Goal: Task Accomplishment & Management: Manage account settings

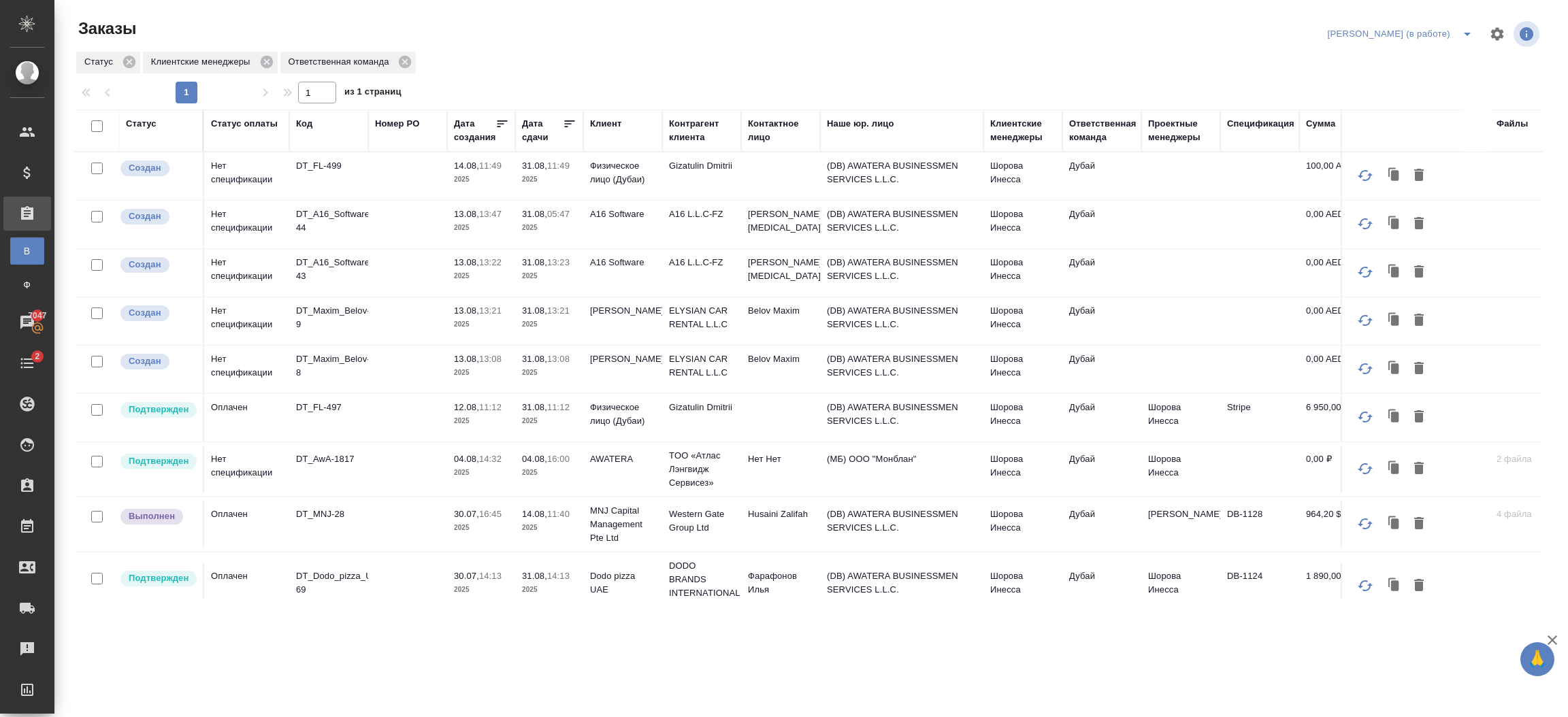
click at [943, 170] on td "(DB) AWATERA BUSINESSMEN SERVICES L.L.C." at bounding box center [901, 176] width 164 height 47
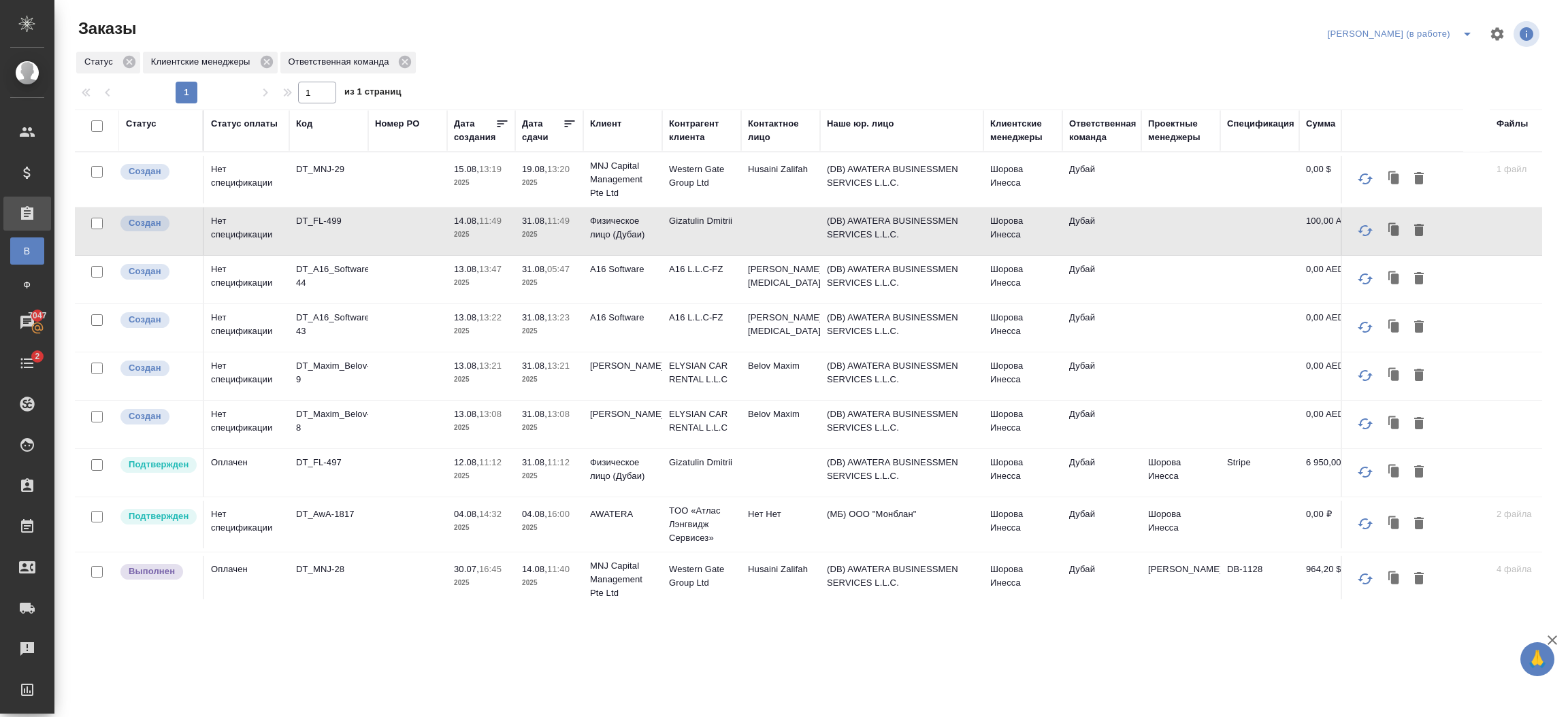
click at [807, 204] on td "Husaini Zalifah" at bounding box center [780, 179] width 79 height 47
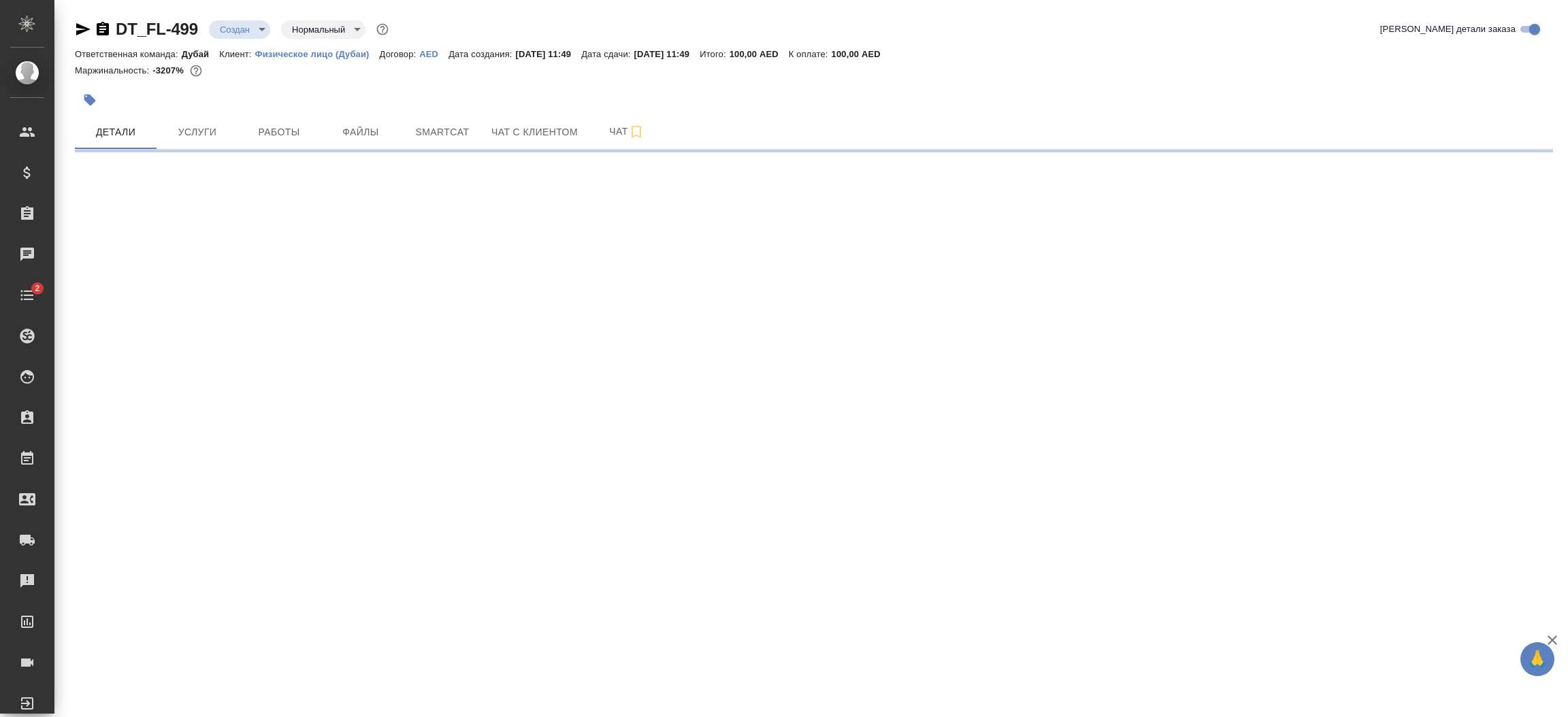
select select "RU"
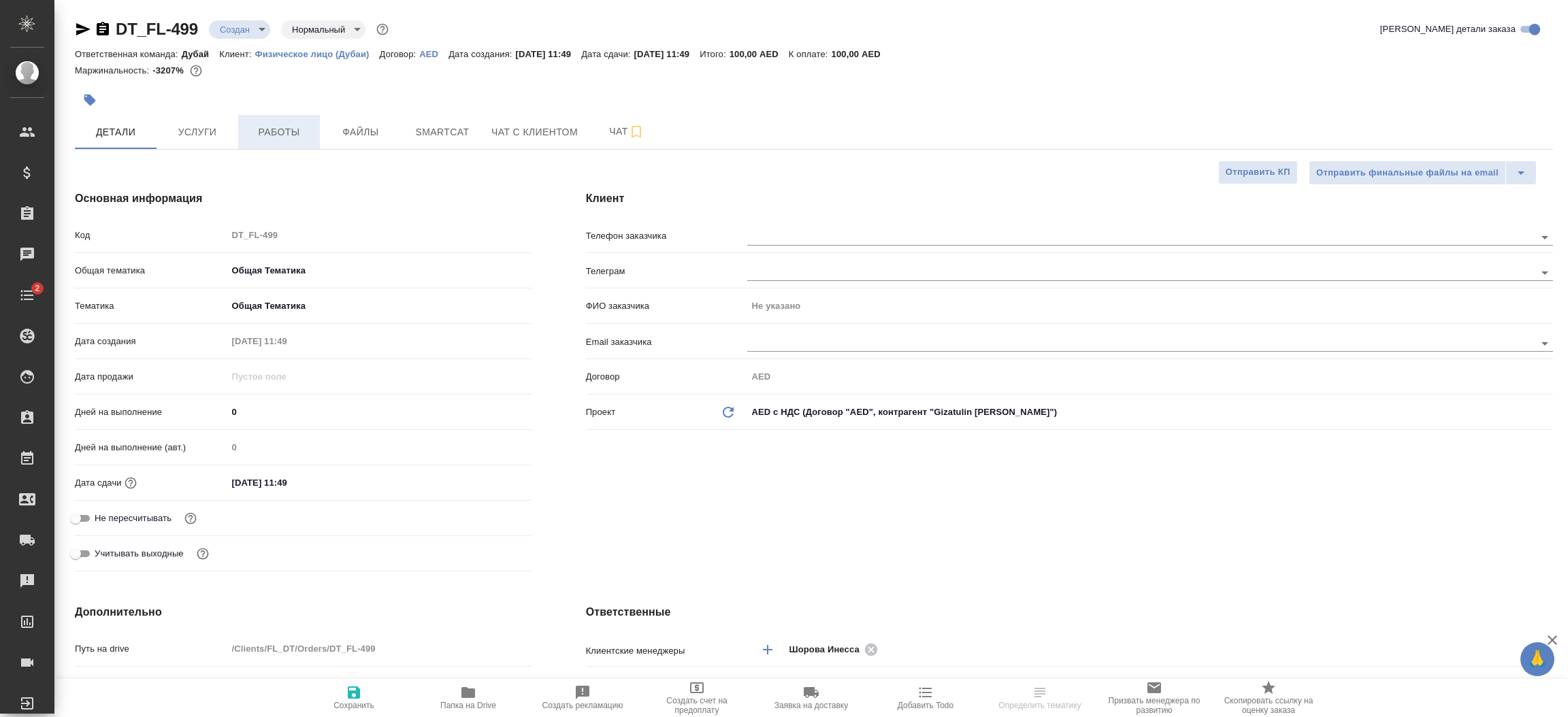
type textarea "x"
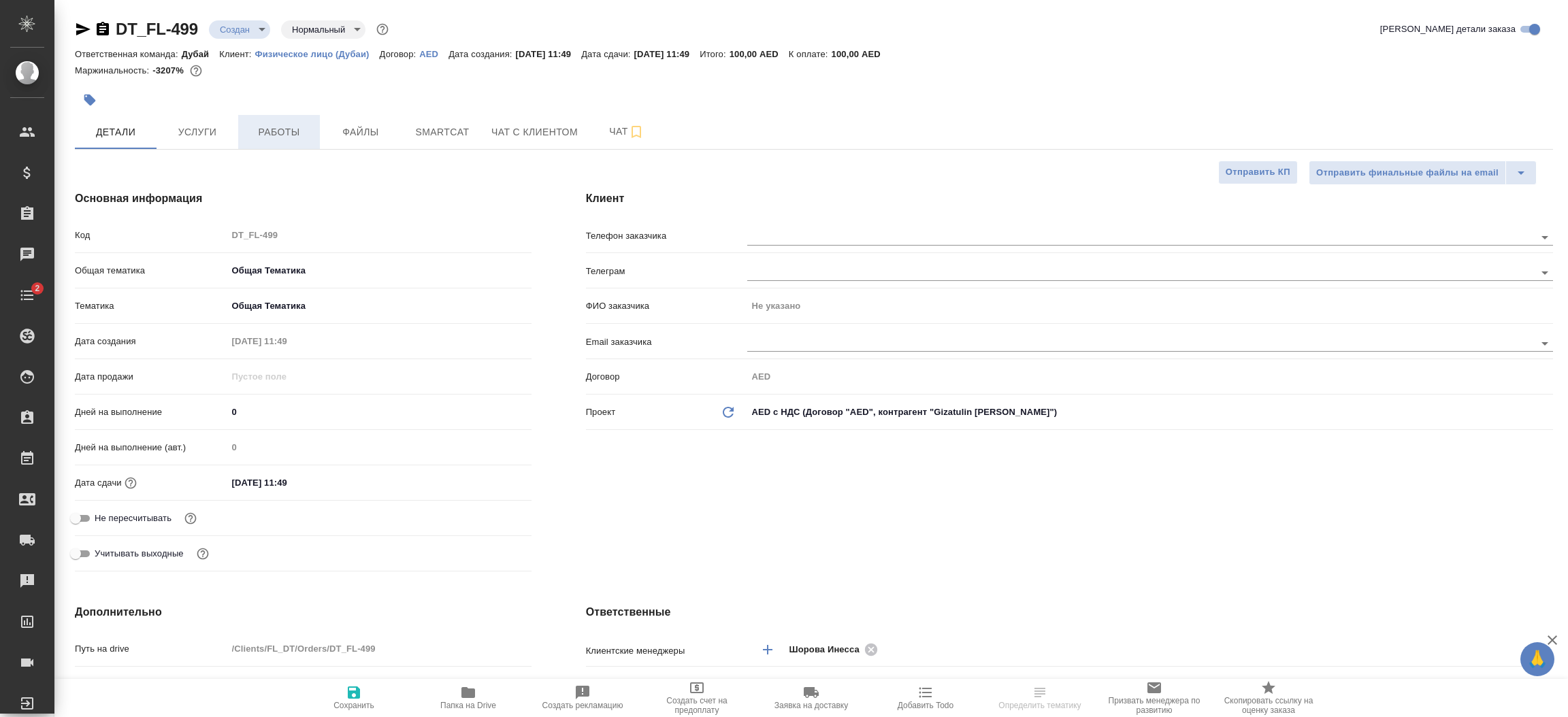
type textarea "x"
click at [259, 132] on span "Работы" at bounding box center [278, 132] width 66 height 17
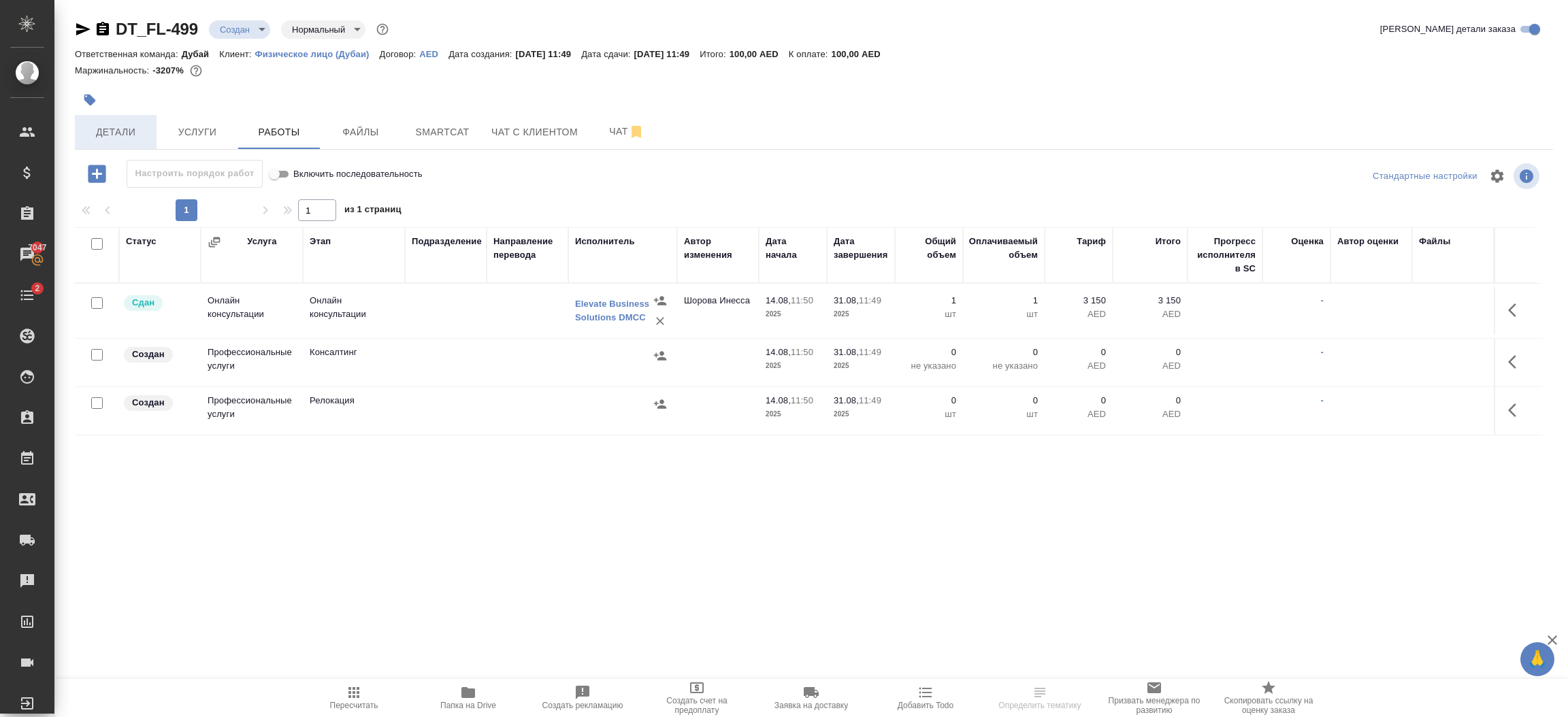
click at [119, 130] on span "Детали" at bounding box center [116, 132] width 66 height 17
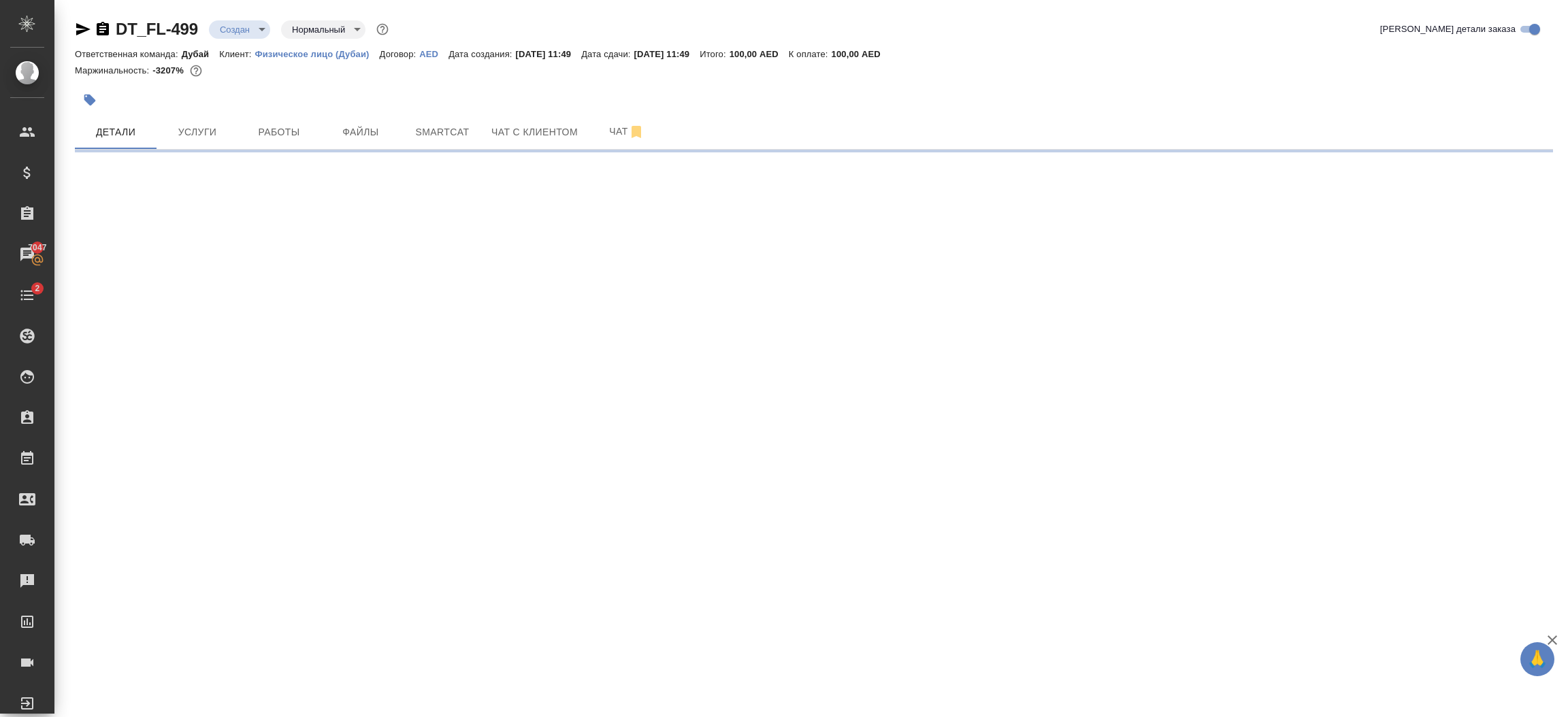
select select "RU"
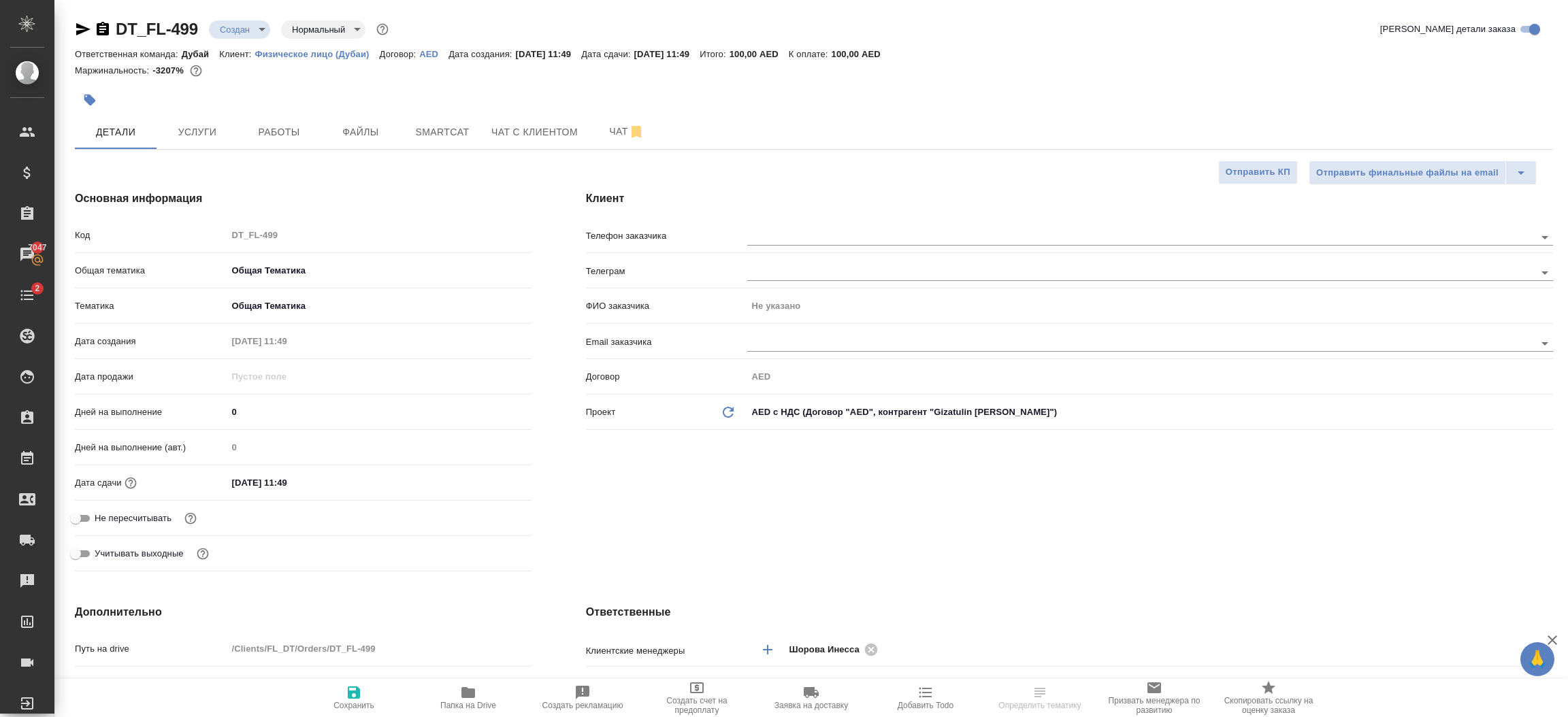
type textarea "x"
click at [648, 526] on div "Клиент Телефон заказчика Телеграм ФИО заказчика Не указано Email заказчика Дого…" at bounding box center [1069, 384] width 1021 height 441
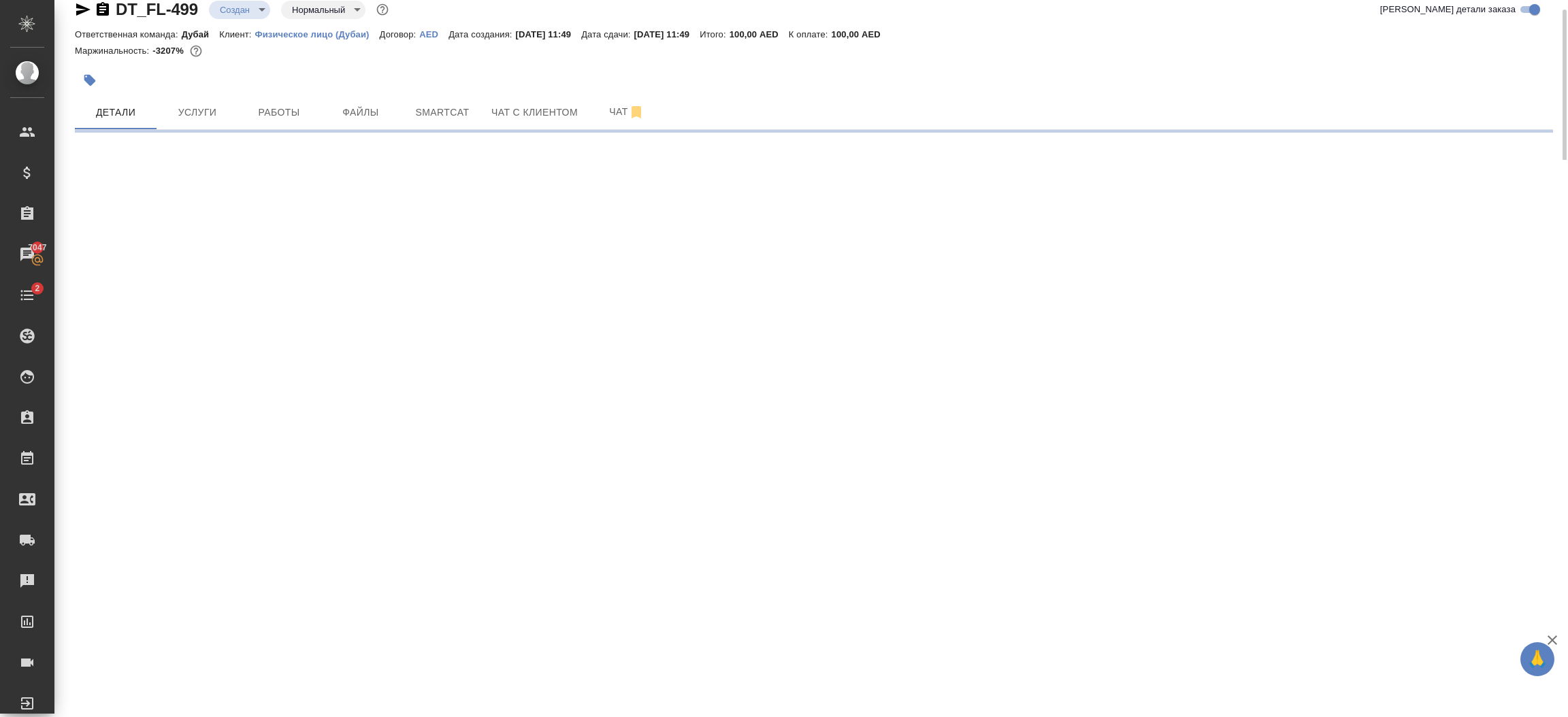
select select "RU"
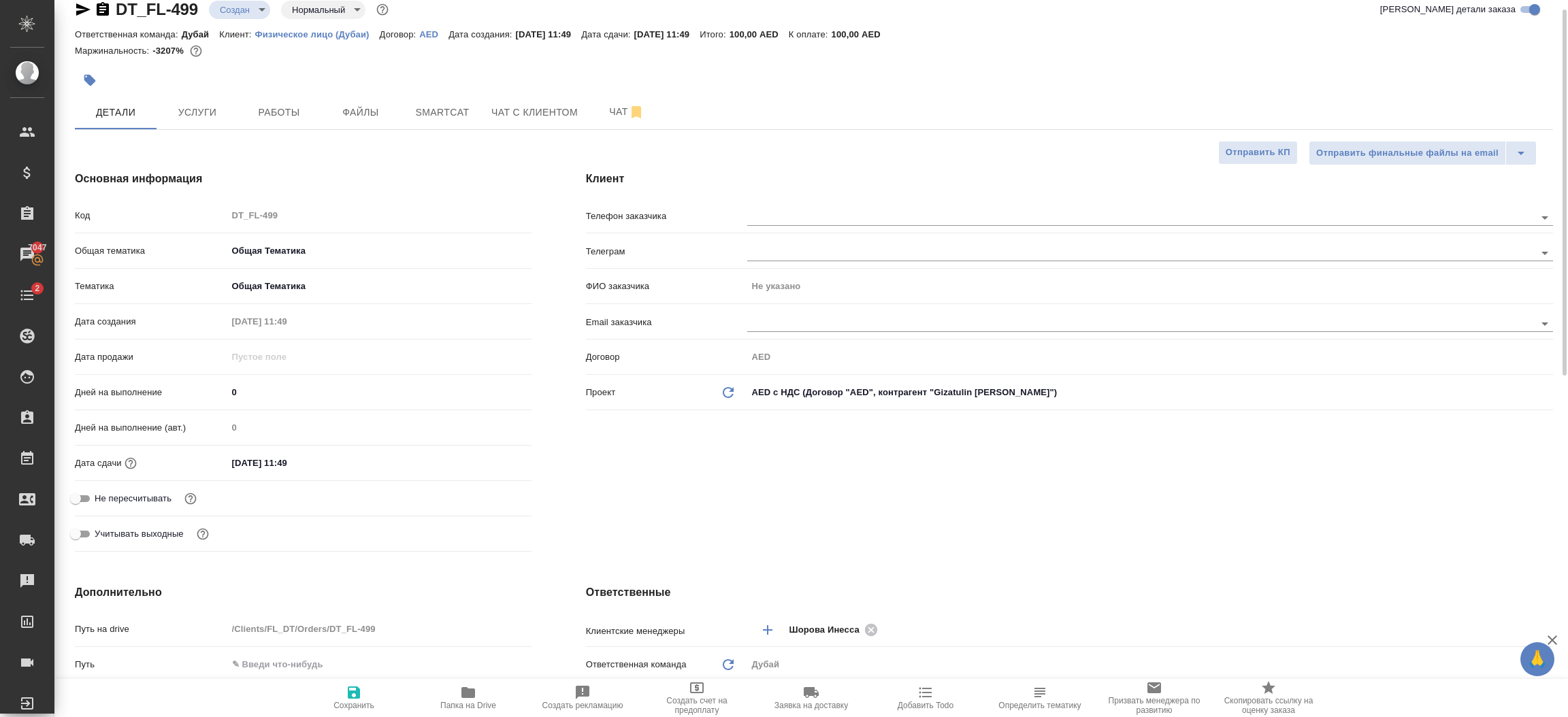
type textarea "x"
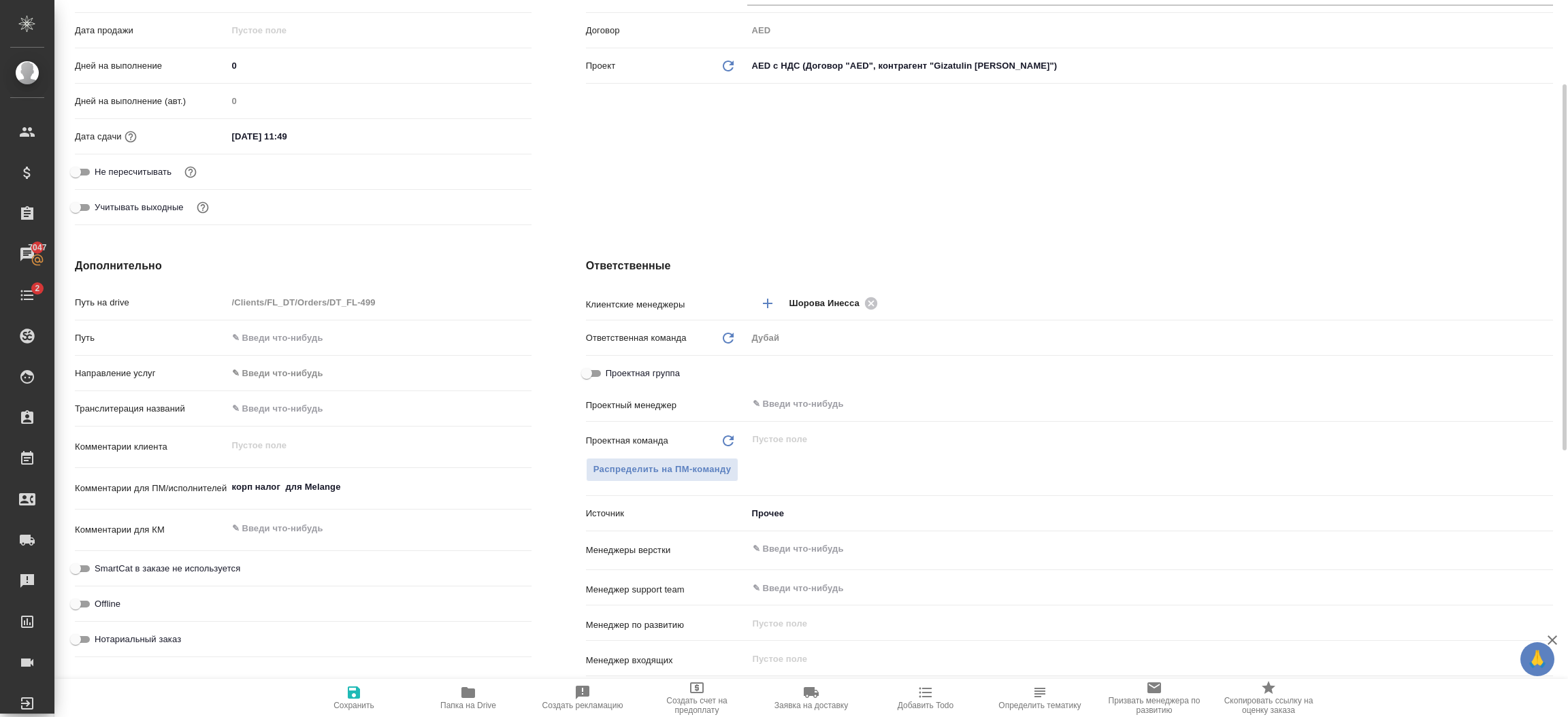
scroll to position [408, 0]
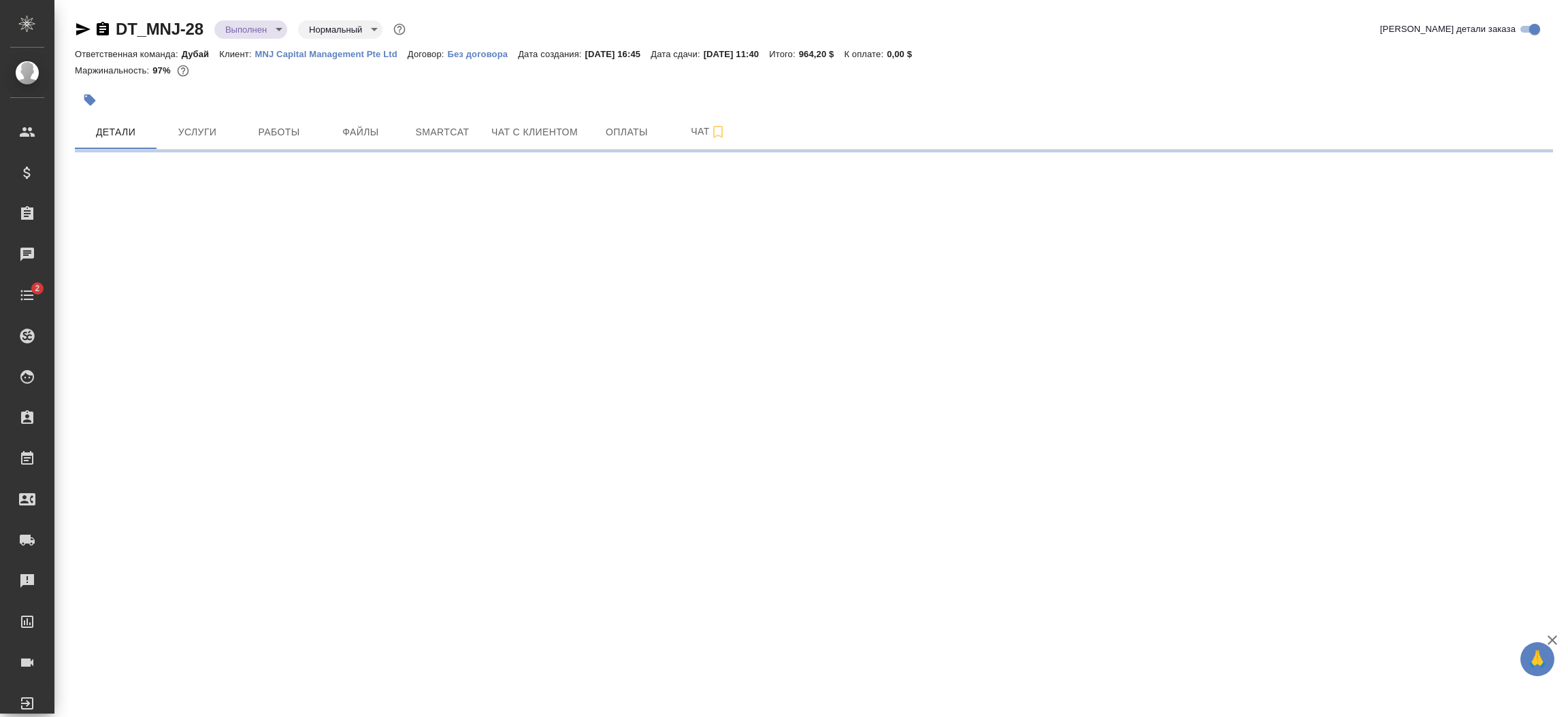
select select "RU"
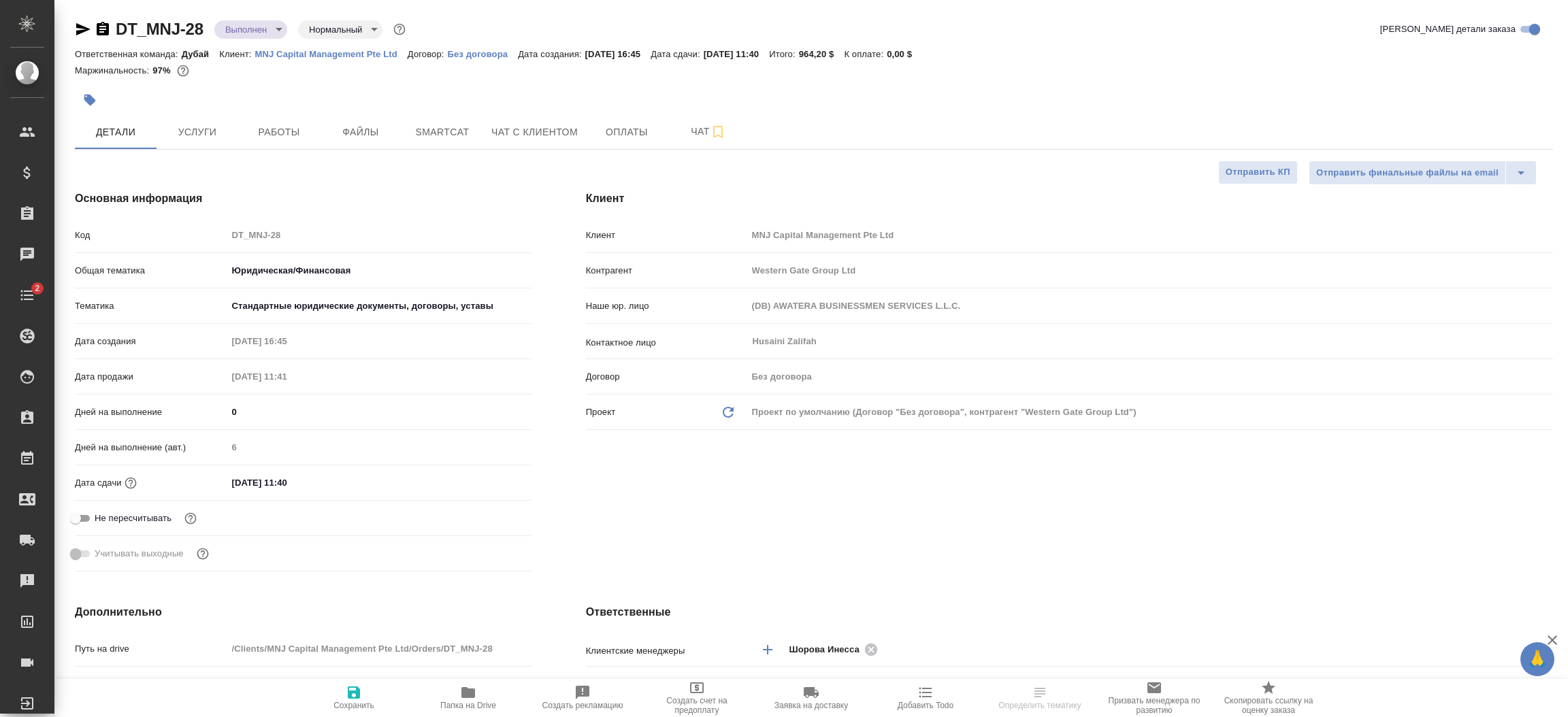
type textarea "x"
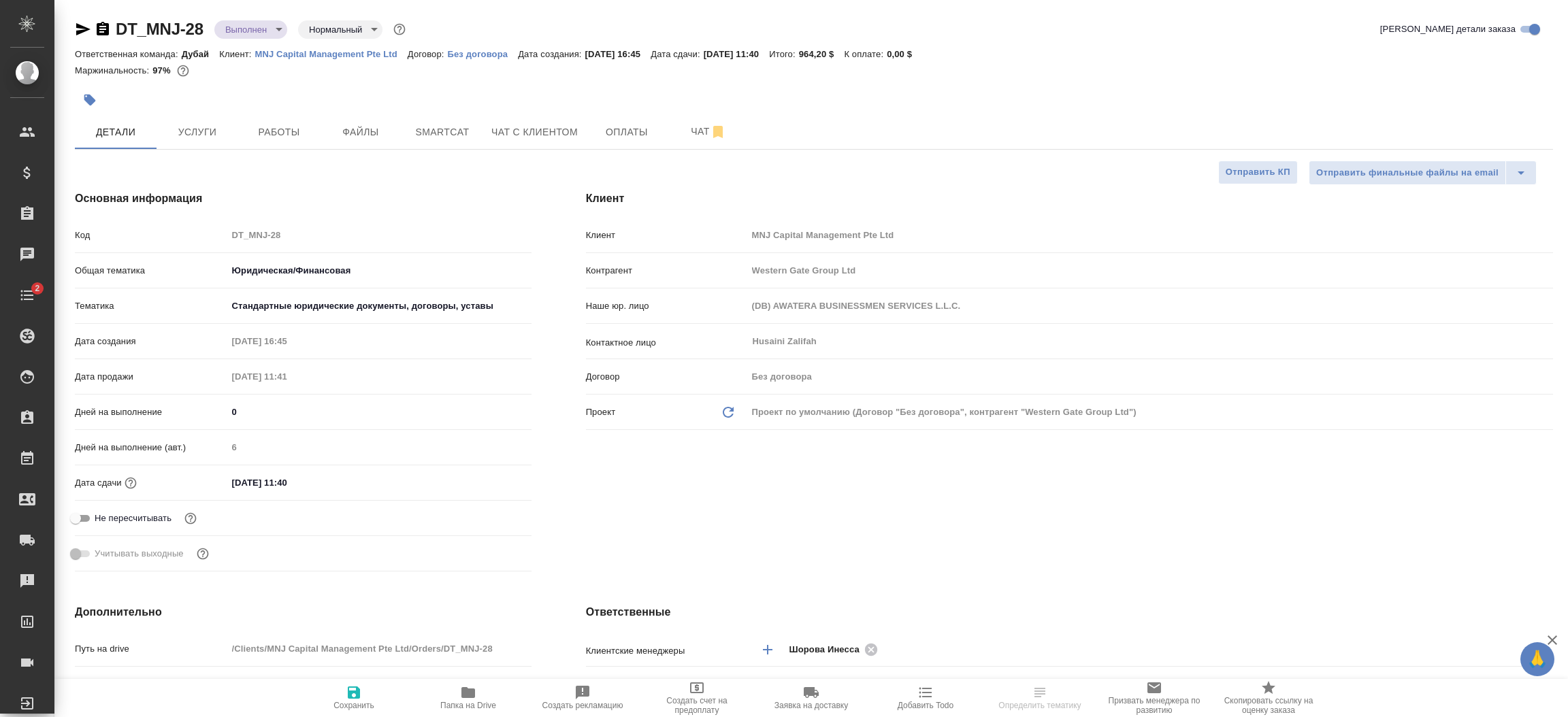
type textarea "x"
click at [456, 705] on span "Папка на Drive" at bounding box center [468, 706] width 56 height 9
type textarea "x"
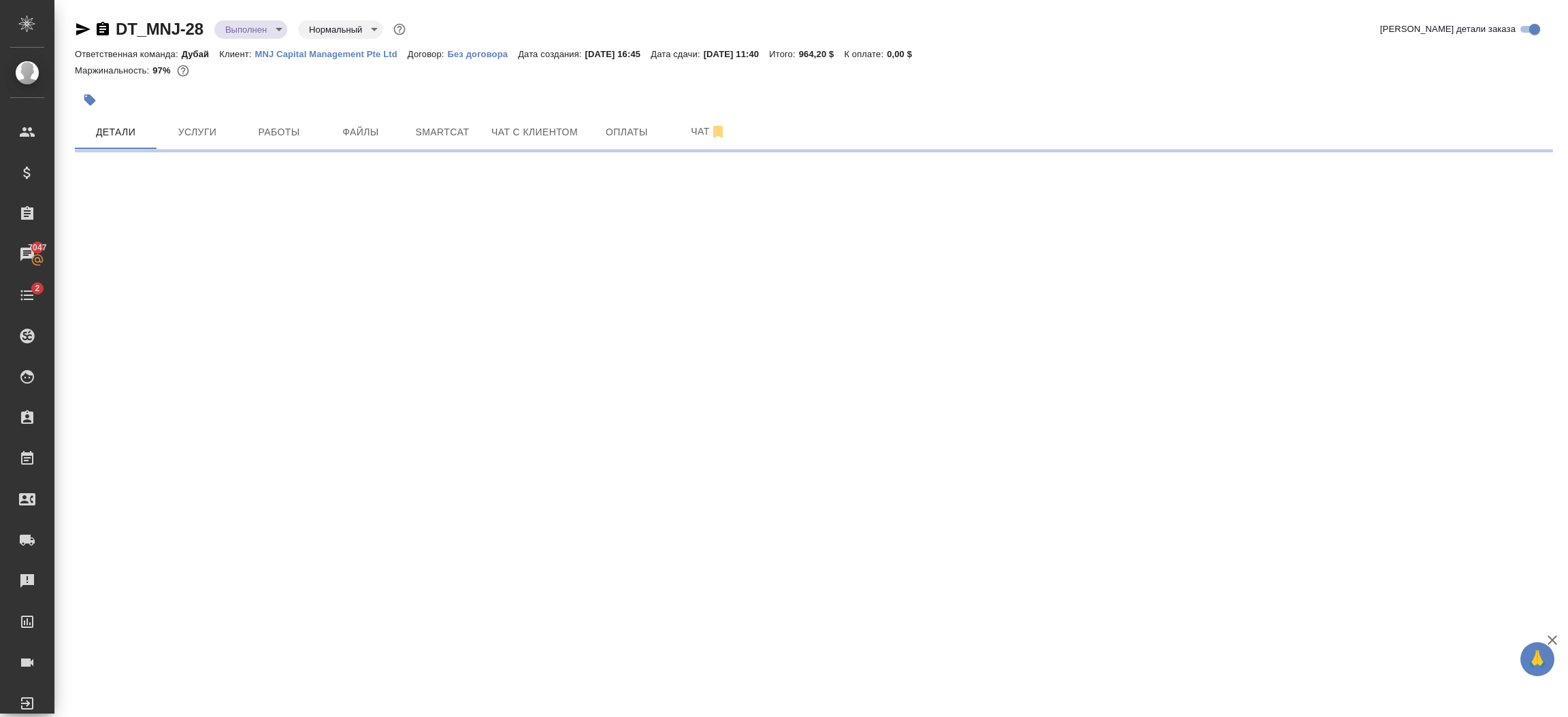
select select "RU"
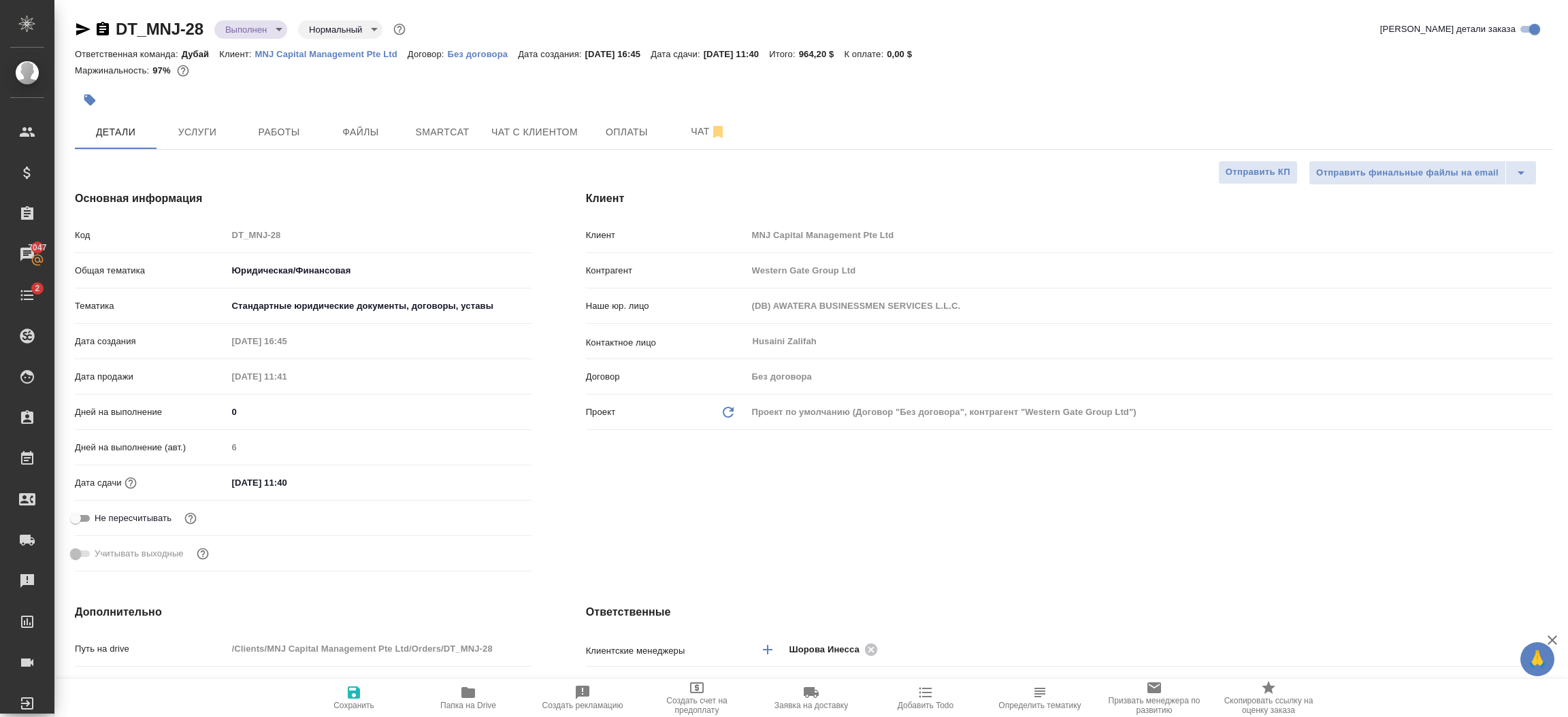
type textarea "x"
click at [363, 134] on span "Файлы" at bounding box center [361, 132] width 66 height 17
